Goal: Task Accomplishment & Management: Use online tool/utility

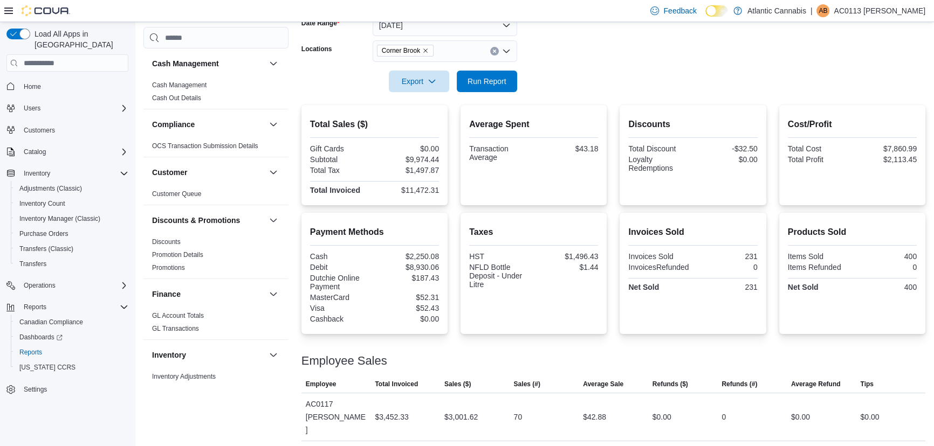
scroll to position [173, 0]
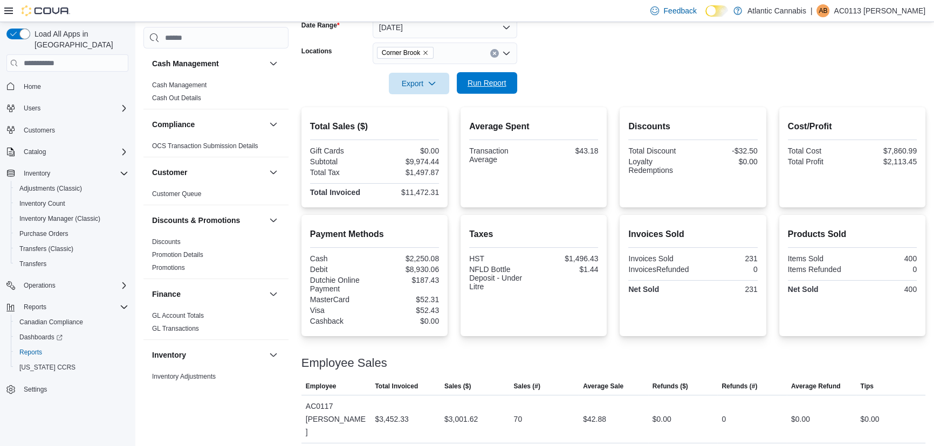
click at [486, 81] on span "Run Report" at bounding box center [486, 83] width 39 height 11
click at [425, 53] on icon "Remove Corner Brook from selection in this group" at bounding box center [425, 53] width 6 height 6
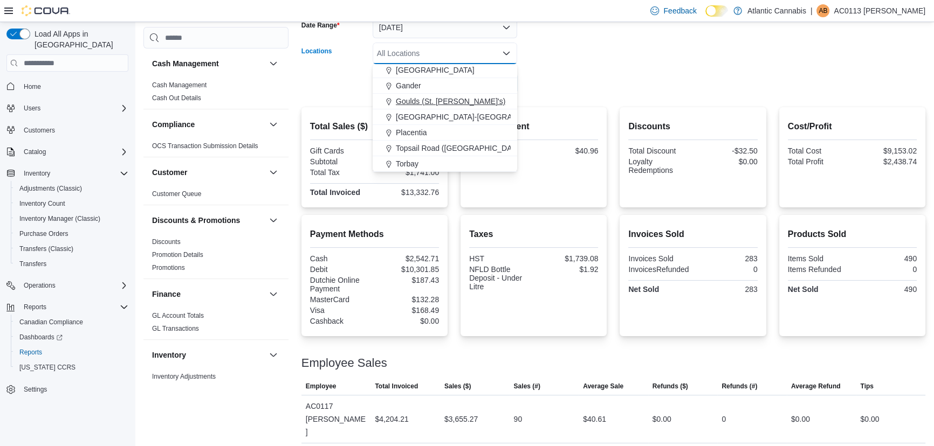
click at [427, 147] on span "Topsail Road ([GEOGRAPHIC_DATA][PERSON_NAME])" at bounding box center [491, 148] width 191 height 11
click at [541, 64] on form "Date Range [DATE] Locations [GEOGRAPHIC_DATA] ([GEOGRAPHIC_DATA][PERSON_NAME]) …" at bounding box center [613, 49] width 624 height 91
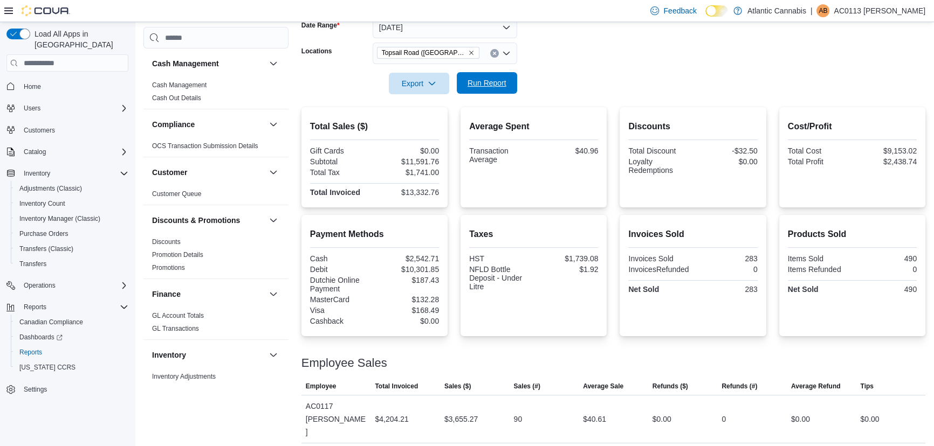
click at [495, 74] on span "Run Report" at bounding box center [486, 83] width 47 height 22
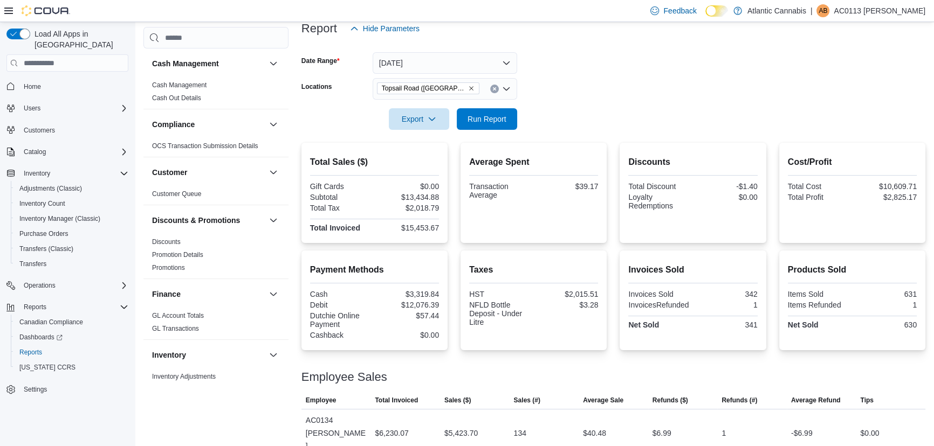
scroll to position [114, 0]
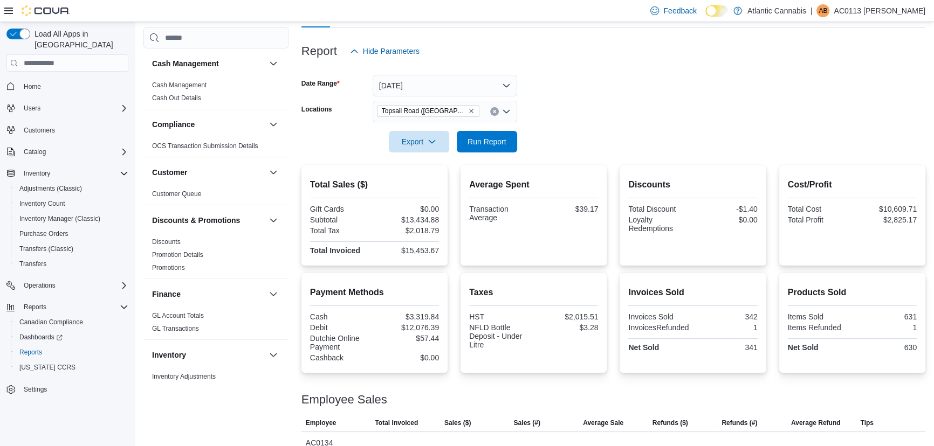
click at [493, 113] on icon "Clear input" at bounding box center [494, 111] width 4 height 4
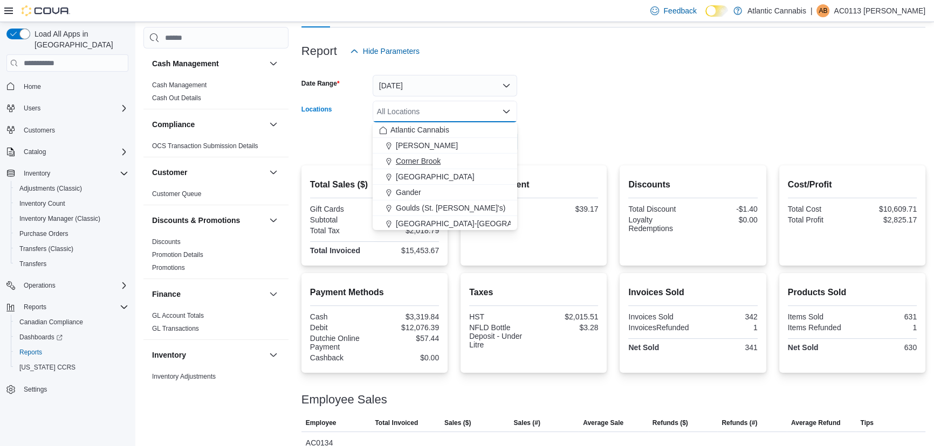
click at [446, 160] on div "Corner Brook" at bounding box center [445, 161] width 132 height 11
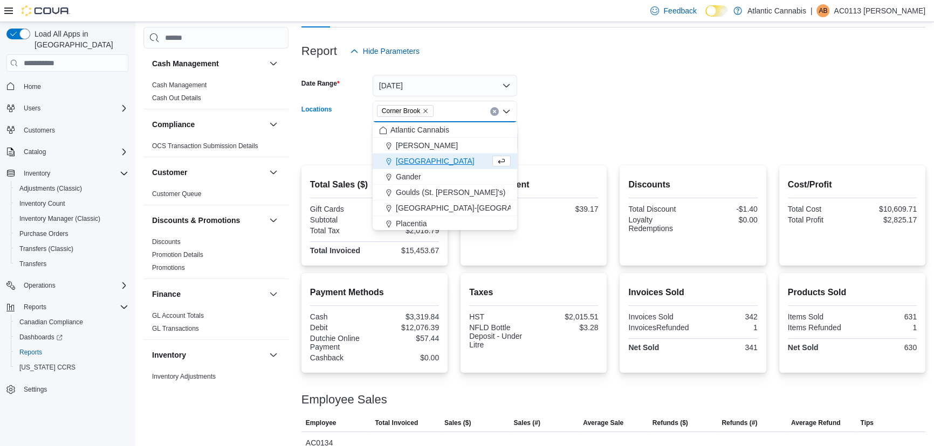
click at [531, 120] on form "Date Range [DATE] Locations [GEOGRAPHIC_DATA] Combo box. Selected. [GEOGRAPHIC_…" at bounding box center [613, 107] width 624 height 91
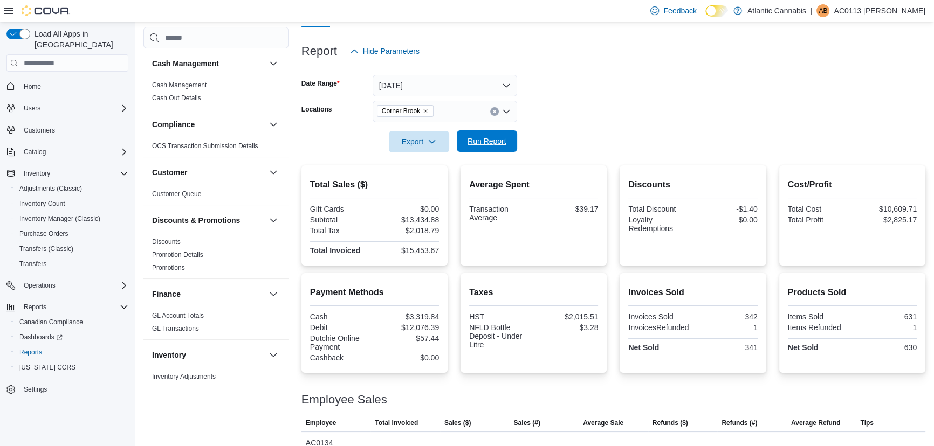
click at [505, 130] on span "Run Report" at bounding box center [486, 141] width 47 height 22
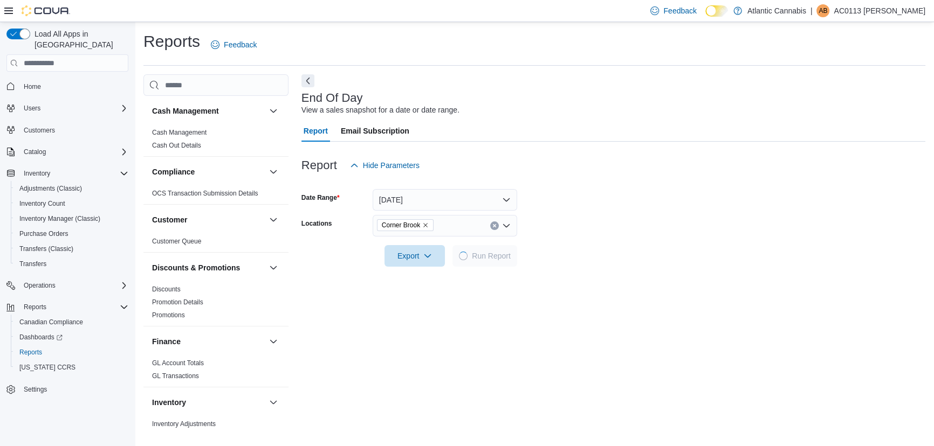
click at [505, 130] on div "Report Email Subscription" at bounding box center [613, 131] width 624 height 22
